Goal: Task Accomplishment & Management: Use online tool/utility

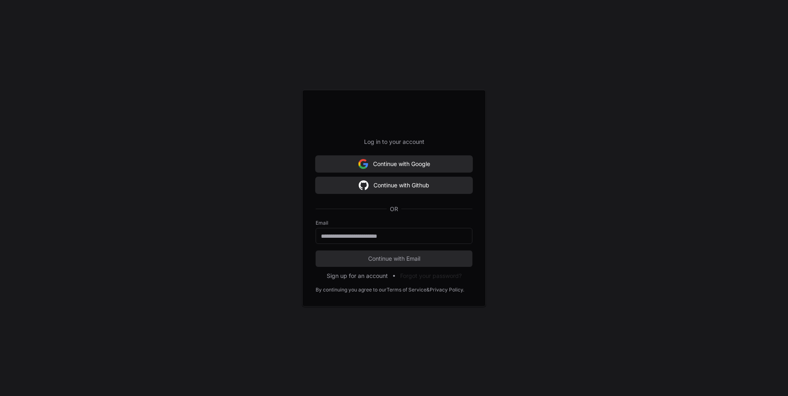
click at [387, 244] on form "Email Continue with Email" at bounding box center [394, 243] width 157 height 47
click at [392, 236] on input "email" at bounding box center [394, 236] width 146 height 8
type input "**********"
click at [380, 259] on span "Continue with Email" at bounding box center [394, 259] width 157 height 8
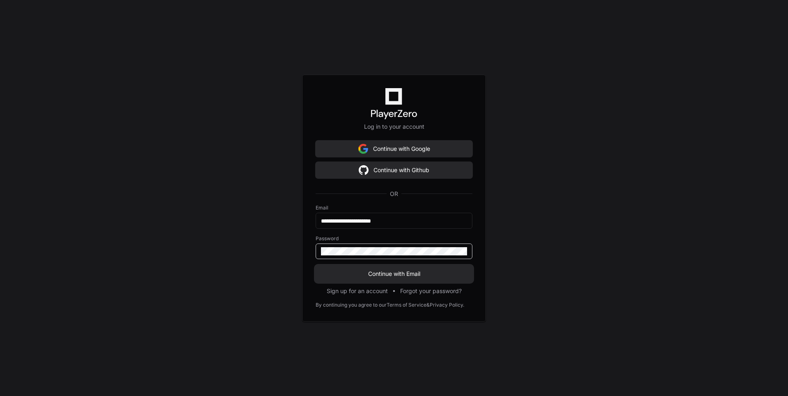
click at [395, 274] on span "Continue with Email" at bounding box center [394, 274] width 157 height 8
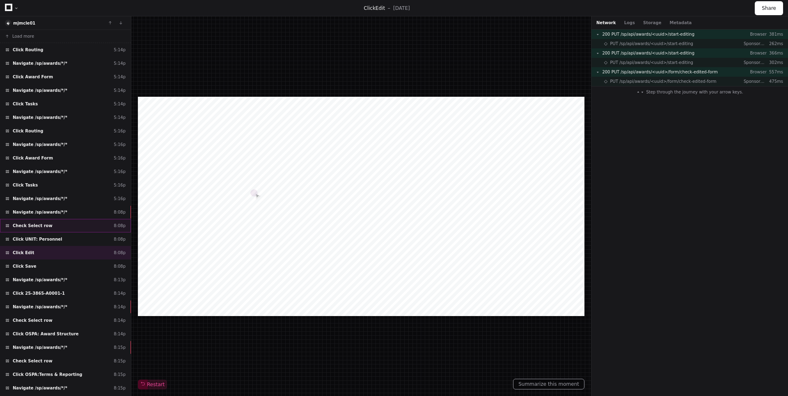
click at [71, 229] on div "Check Select row 8:08p" at bounding box center [65, 226] width 131 height 14
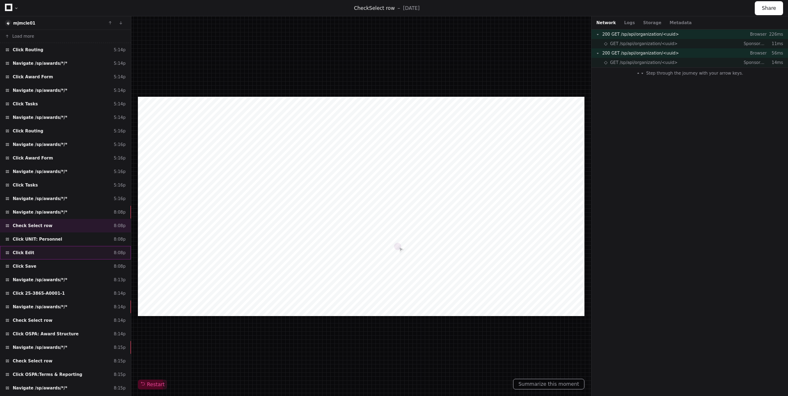
click at [57, 254] on div "Click Edit 8:08p" at bounding box center [65, 253] width 131 height 14
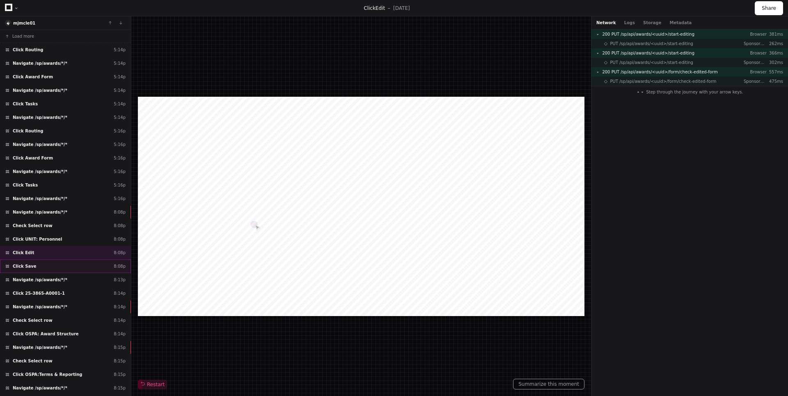
click at [57, 265] on div "Click Save 8:08p" at bounding box center [65, 267] width 131 height 14
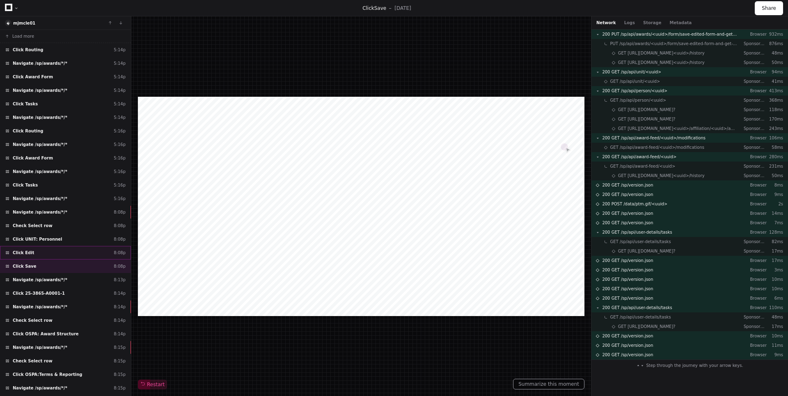
click at [60, 253] on div "Click Edit 8:08p" at bounding box center [65, 253] width 131 height 14
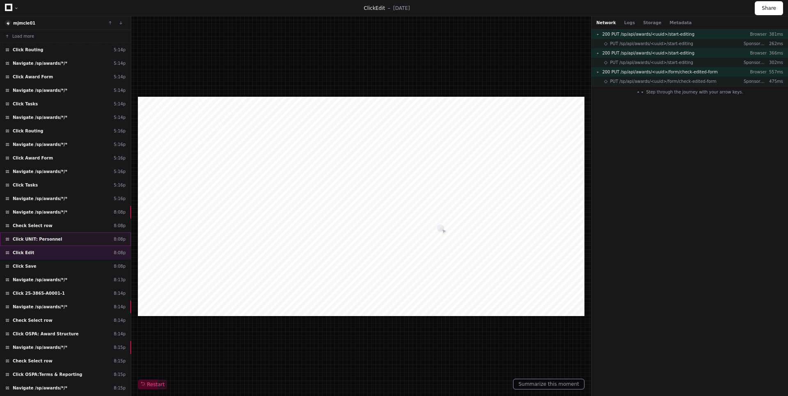
click at [55, 242] on div "Click UNIT: Personnel 8:08p" at bounding box center [65, 240] width 131 height 14
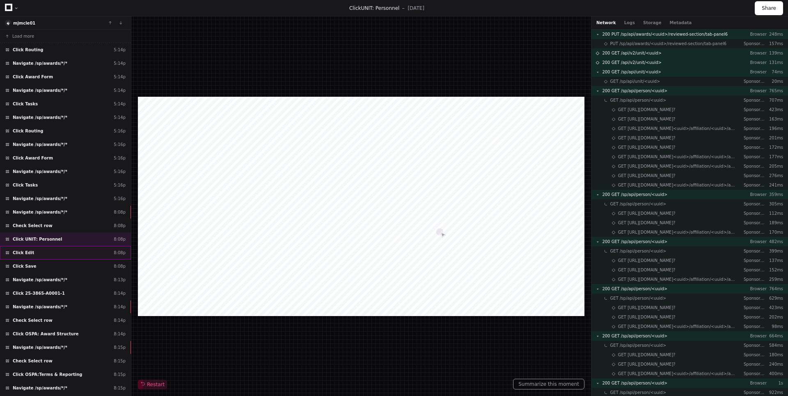
click at [51, 253] on div "Click Edit 8:08p" at bounding box center [65, 253] width 131 height 14
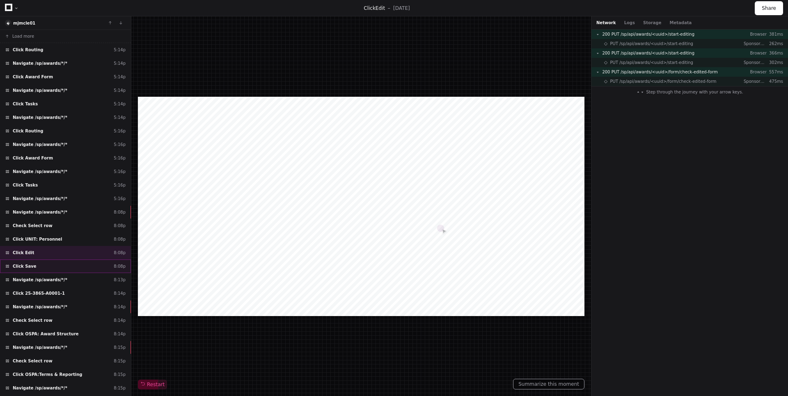
click at [59, 268] on div "Click Save 8:08p" at bounding box center [65, 267] width 131 height 14
